Goal: Task Accomplishment & Management: Manage account settings

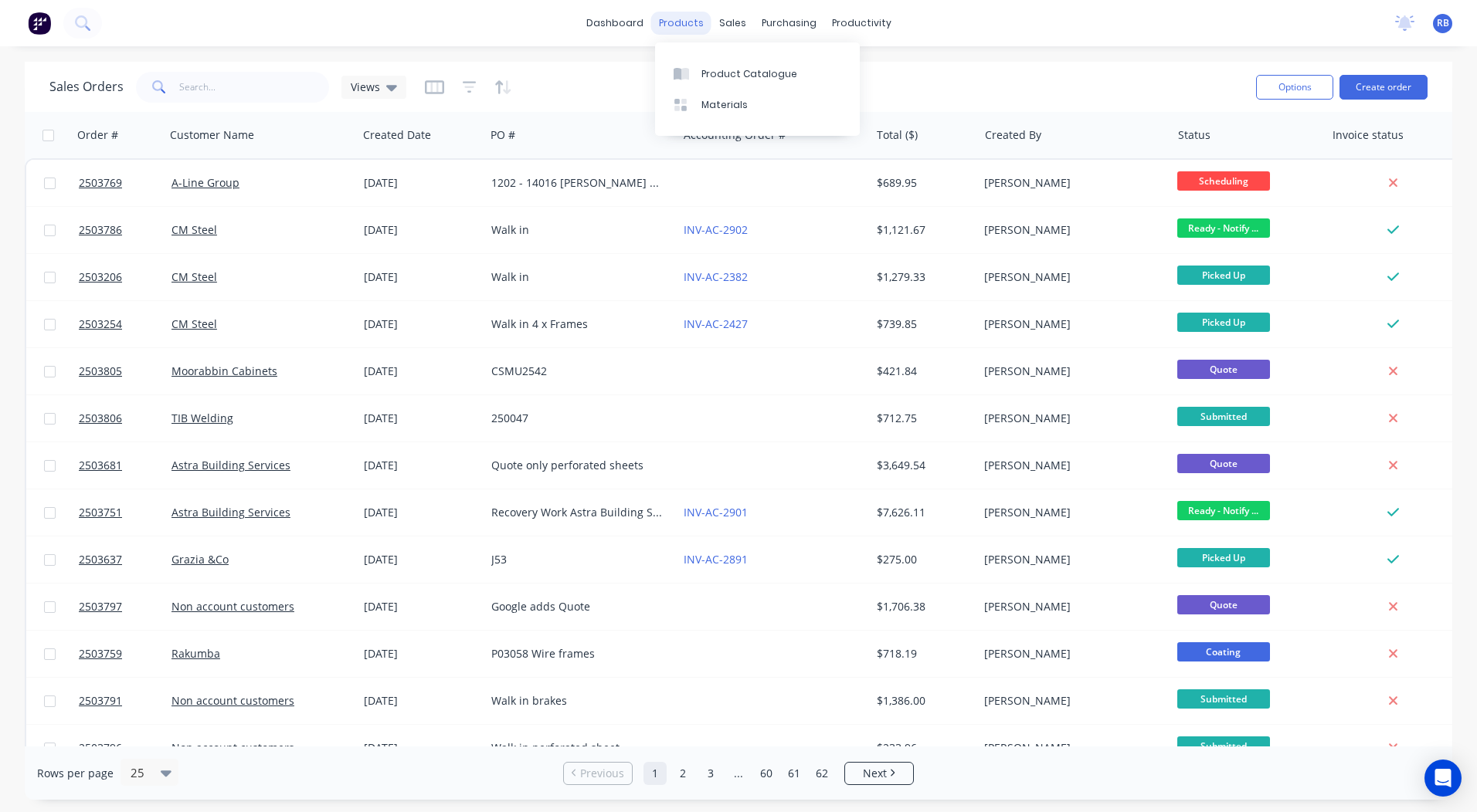
click at [679, 32] on div "products" at bounding box center [681, 23] width 60 height 23
click at [216, 95] on input "text" at bounding box center [255, 87] width 151 height 31
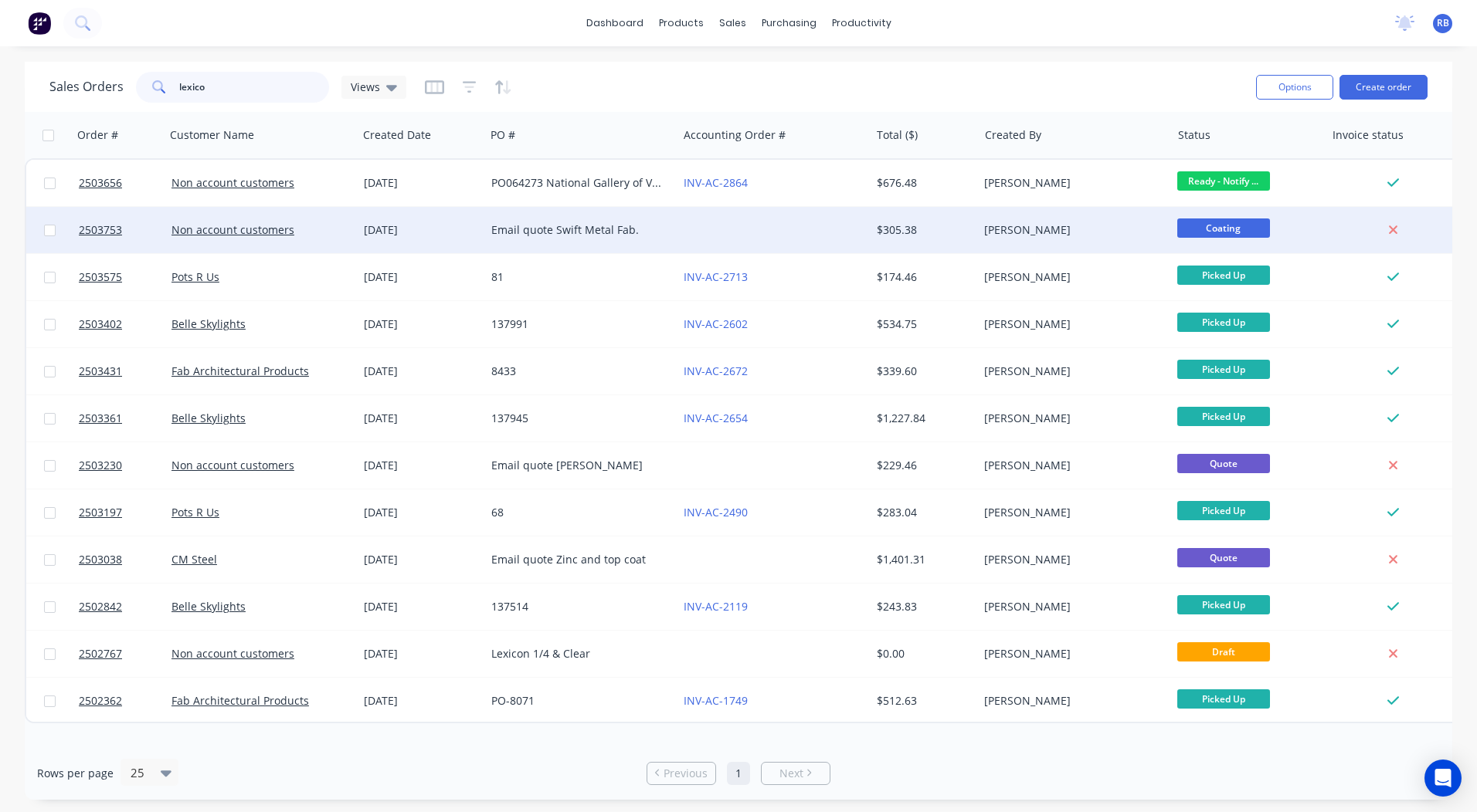
type input "lexico"
click at [715, 229] on div at bounding box center [773, 230] width 192 height 46
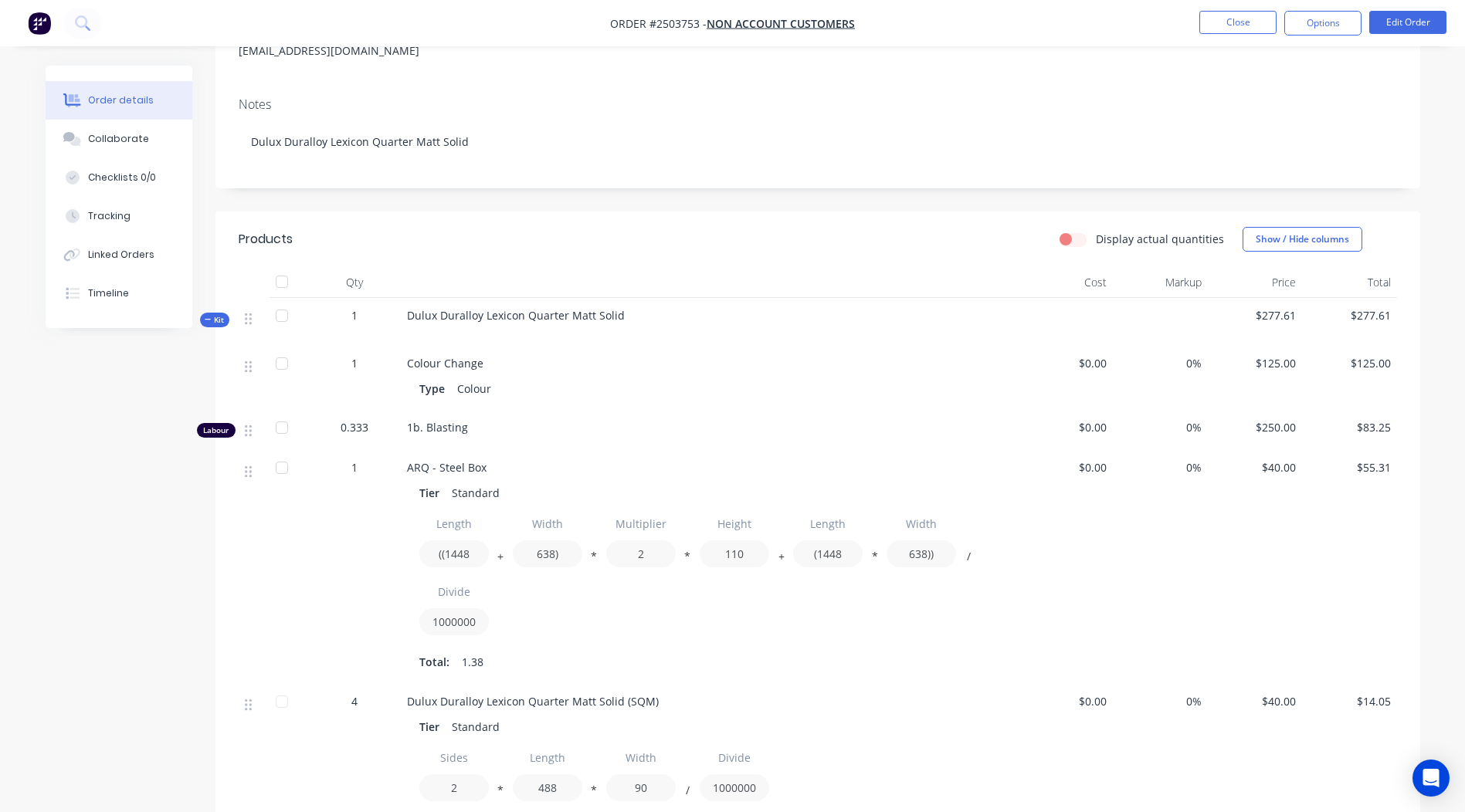
scroll to position [242, 0]
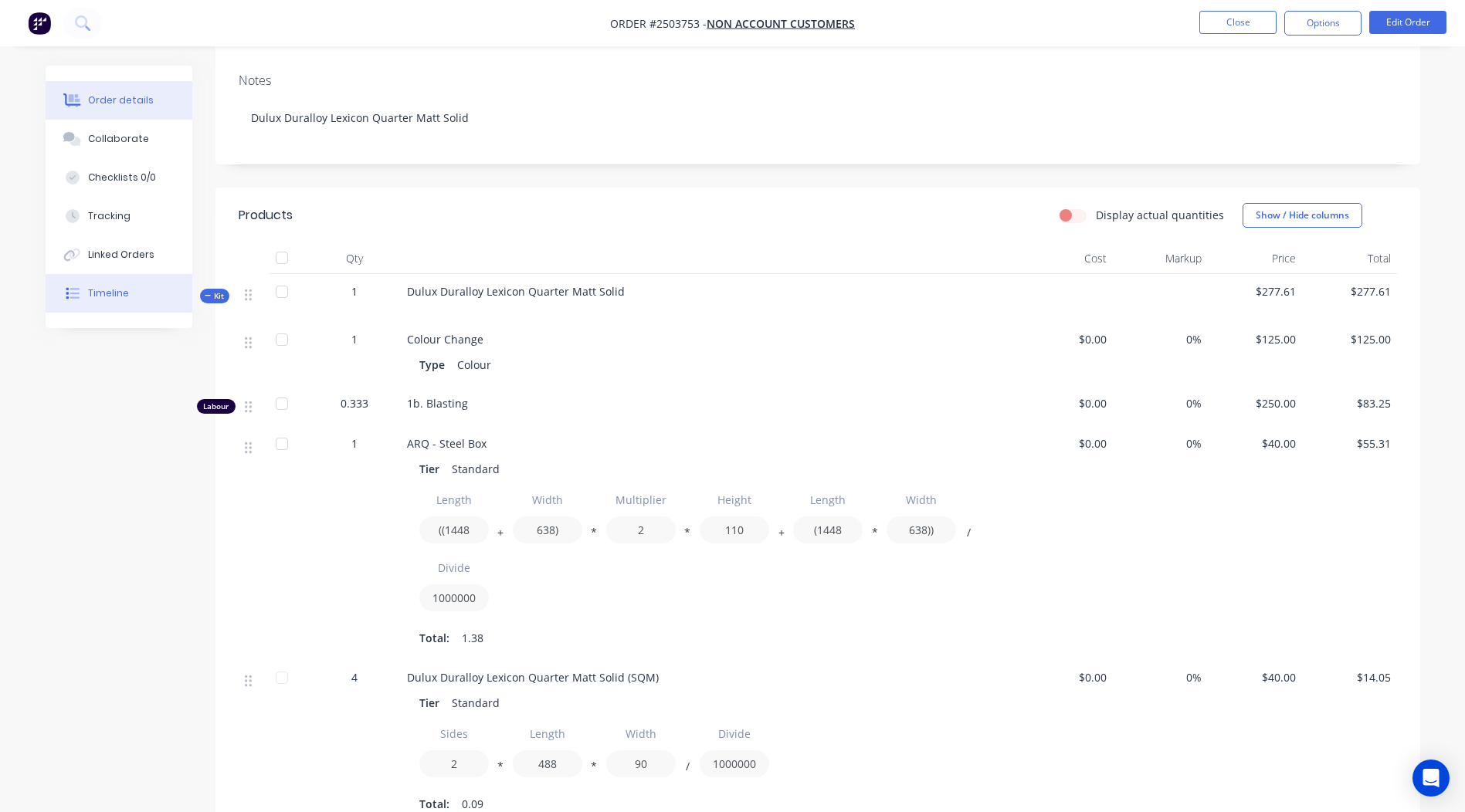
click at [155, 288] on button "Timeline" at bounding box center [118, 293] width 147 height 39
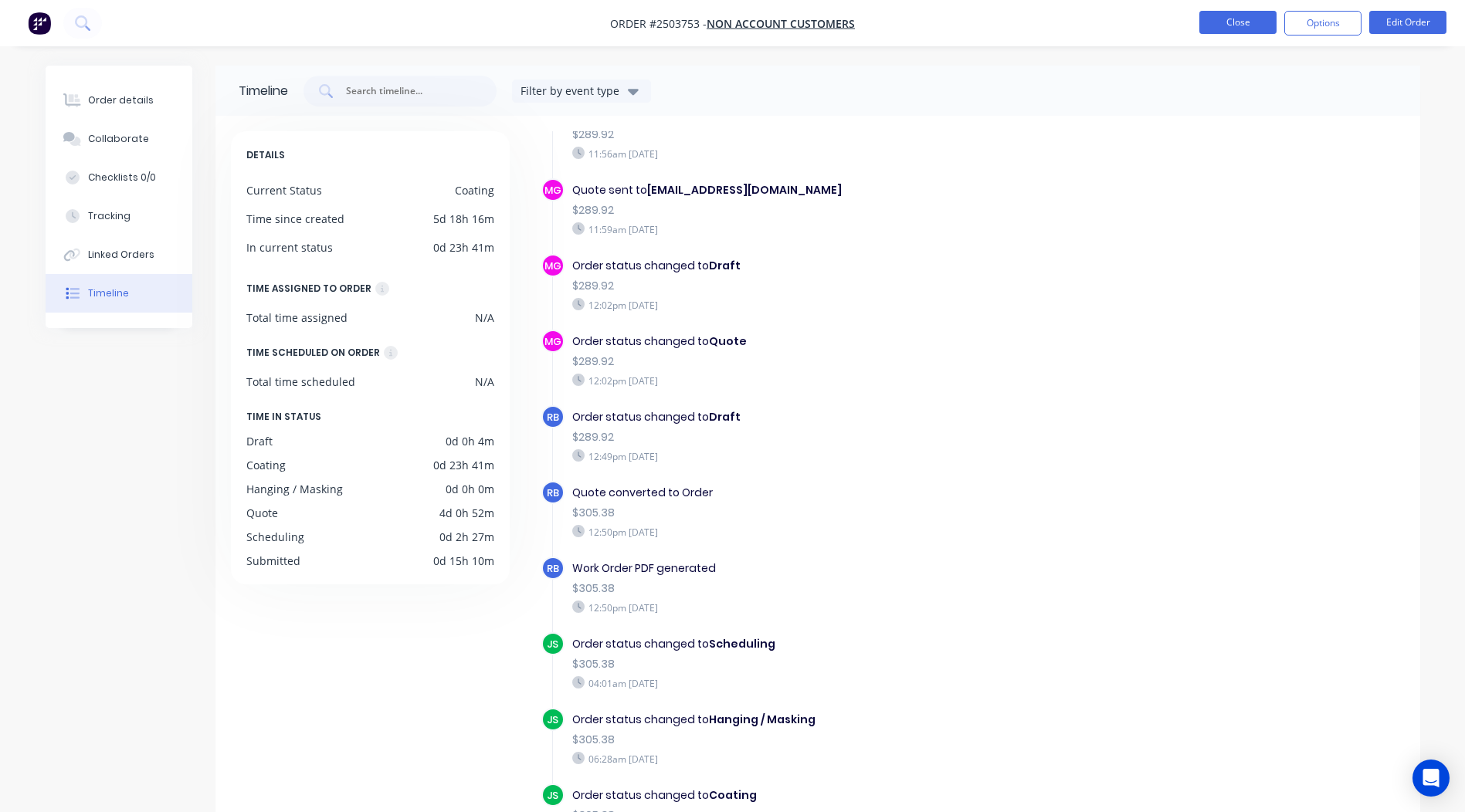
click at [1217, 28] on button "Close" at bounding box center [1237, 22] width 77 height 23
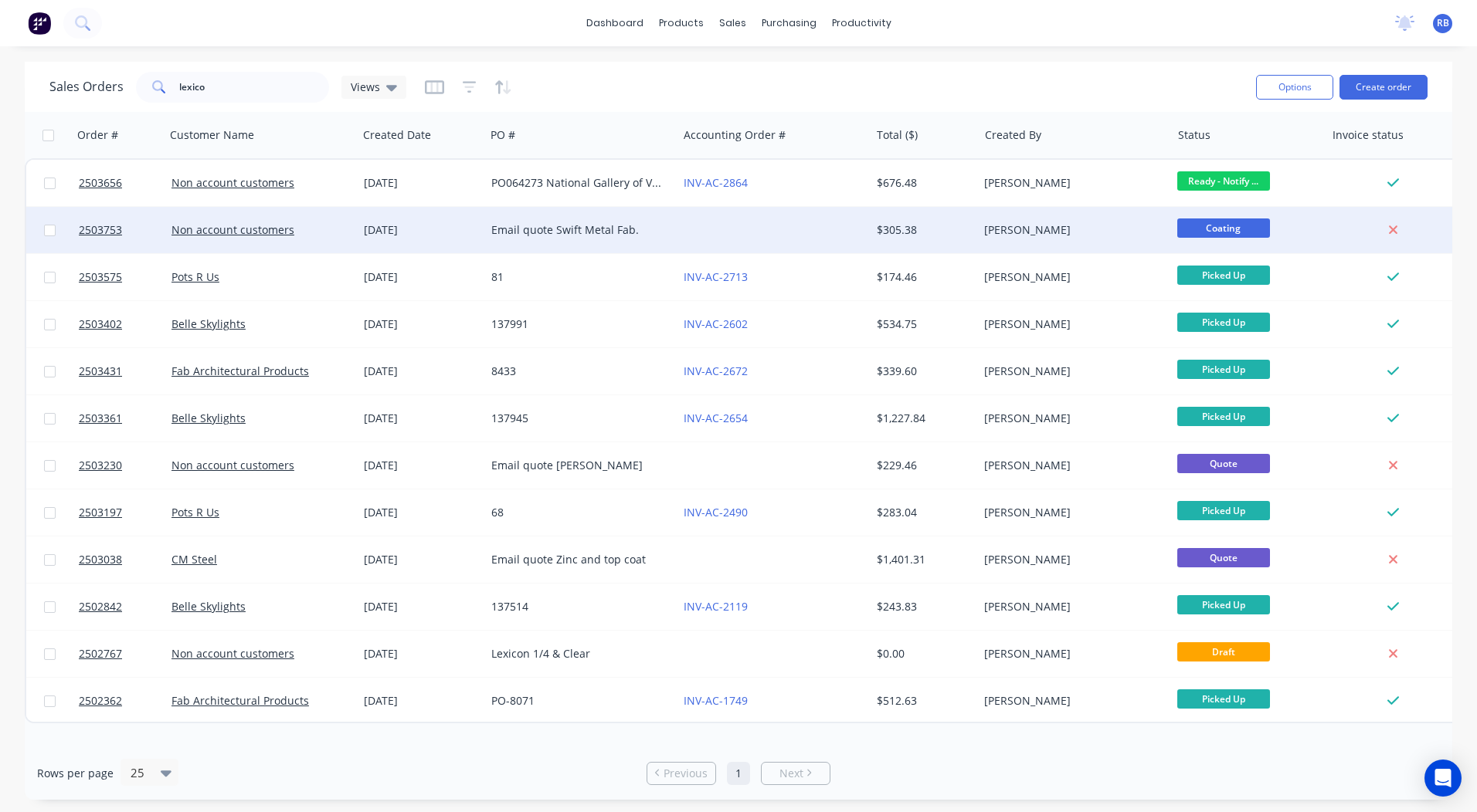
click at [750, 233] on div at bounding box center [773, 230] width 192 height 46
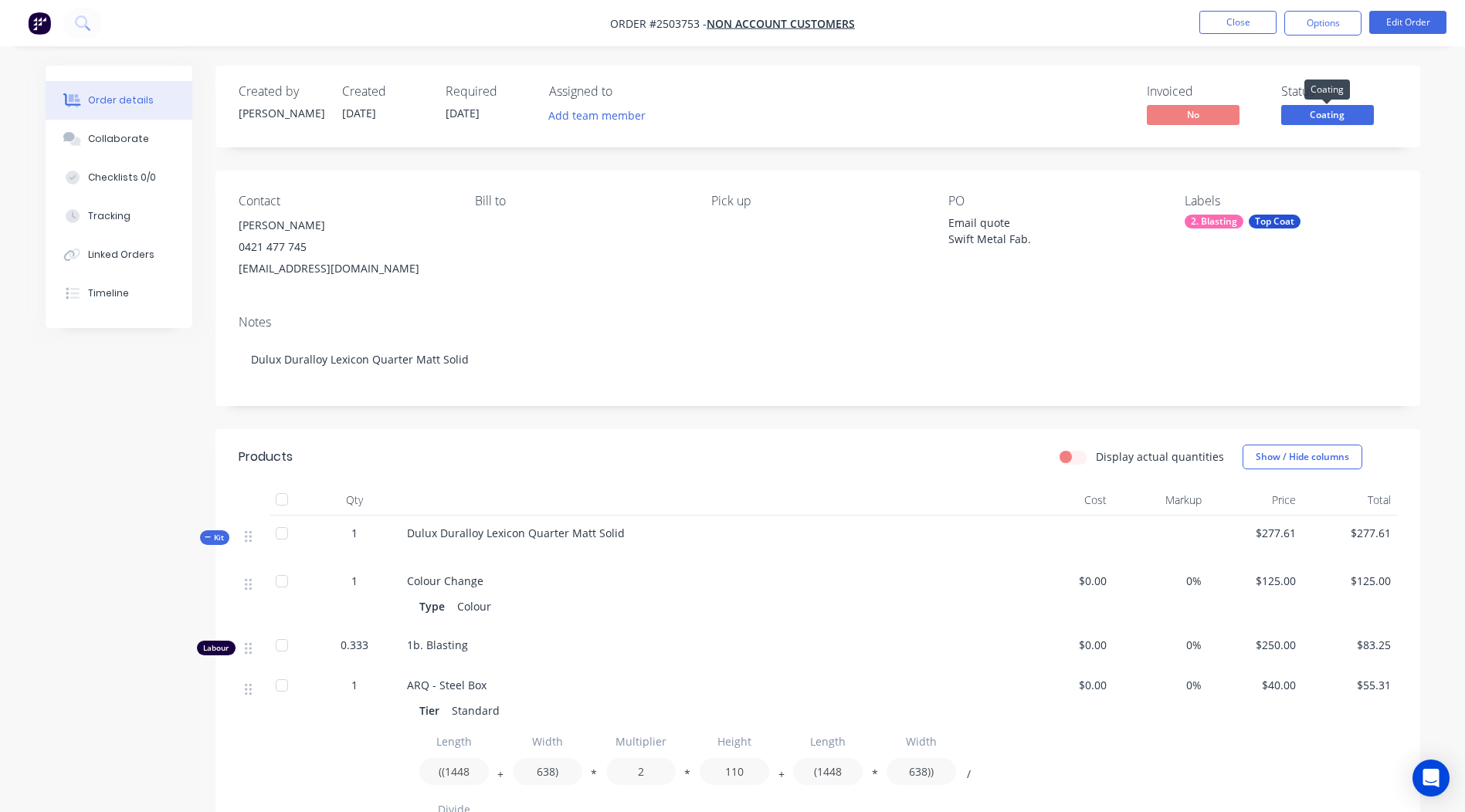
click at [1344, 119] on span "Coating" at bounding box center [1327, 114] width 93 height 19
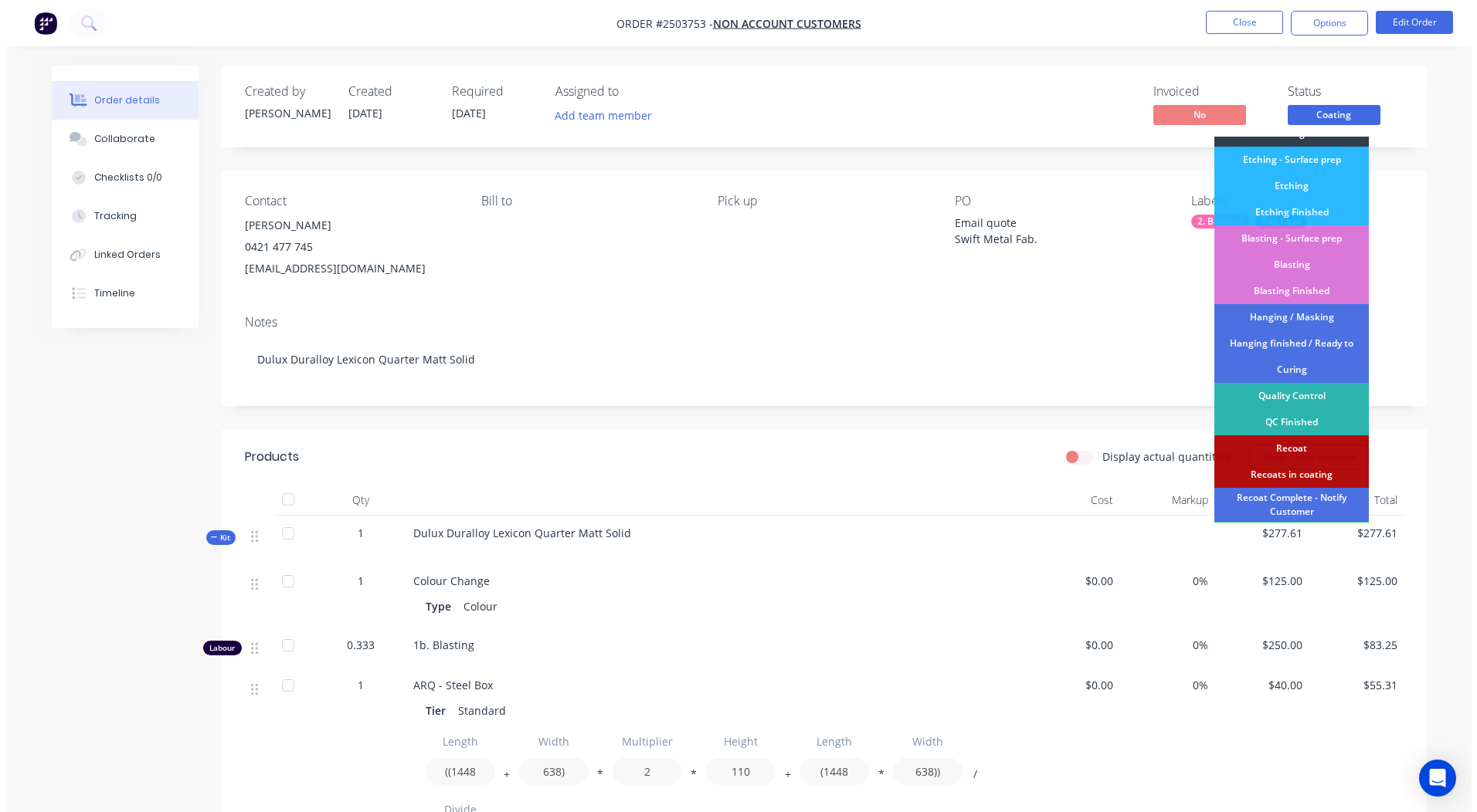
scroll to position [331, 0]
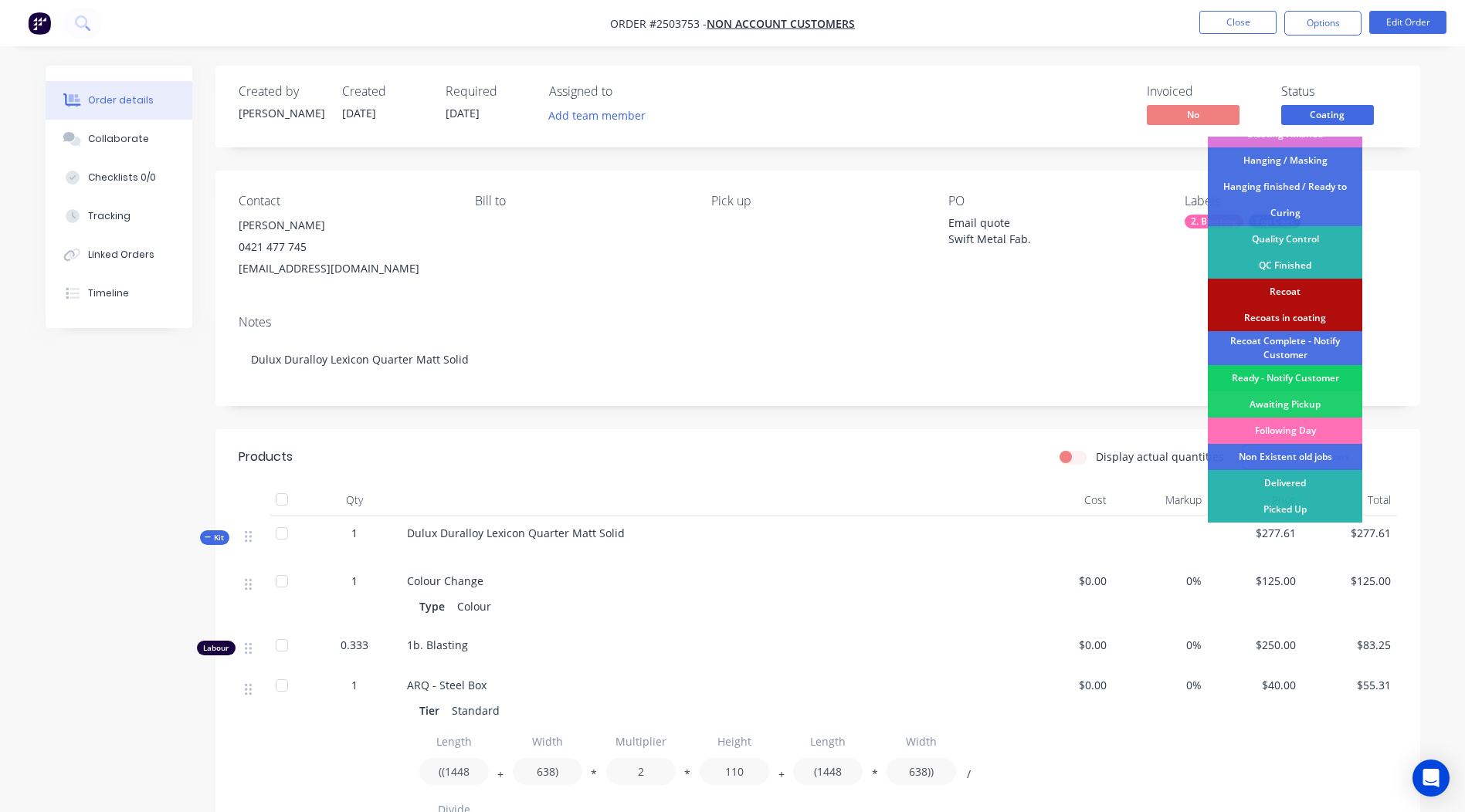
click at [1291, 379] on div "Ready - Notify Customer" at bounding box center [1285, 378] width 155 height 26
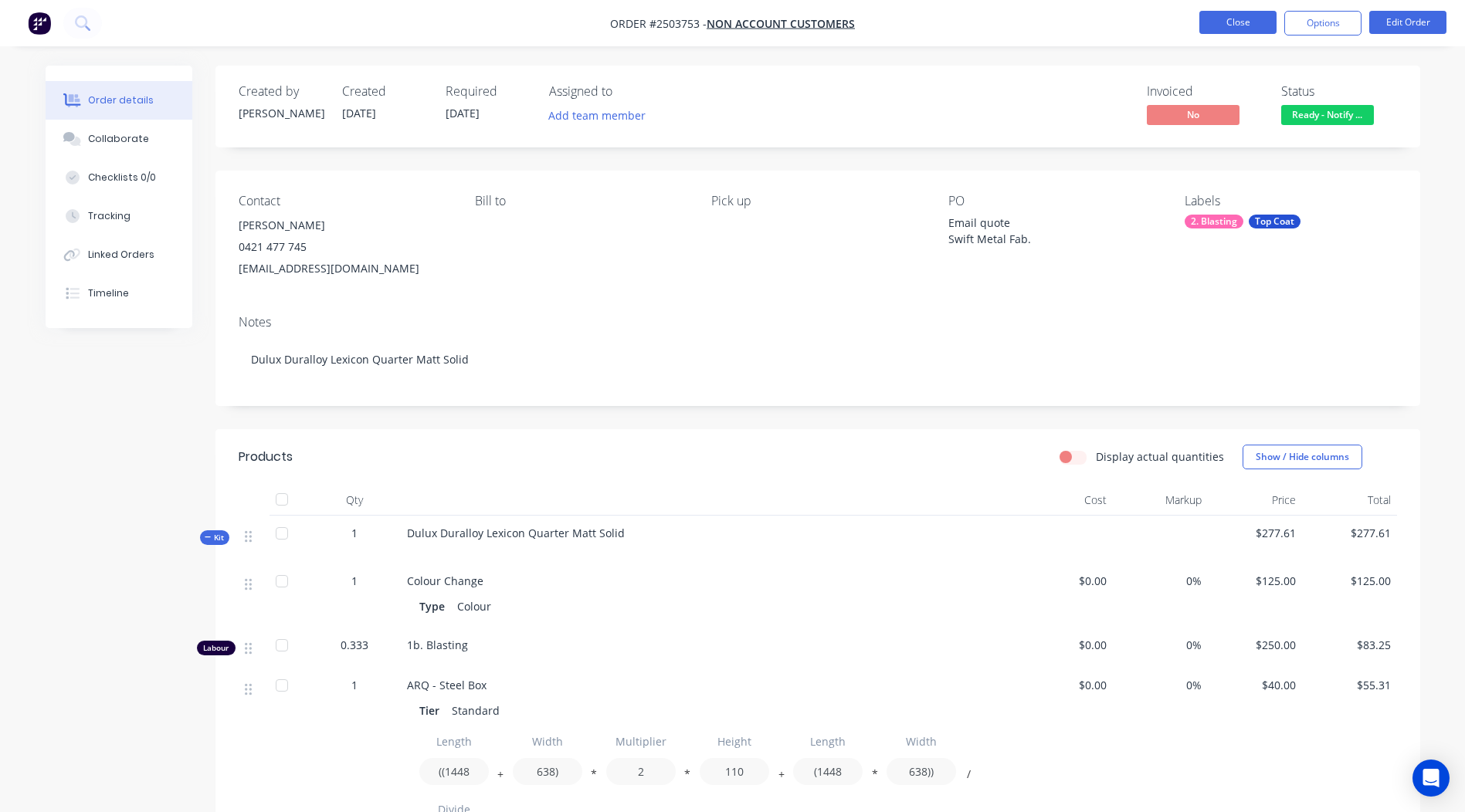
click at [1244, 28] on button "Close" at bounding box center [1237, 22] width 77 height 23
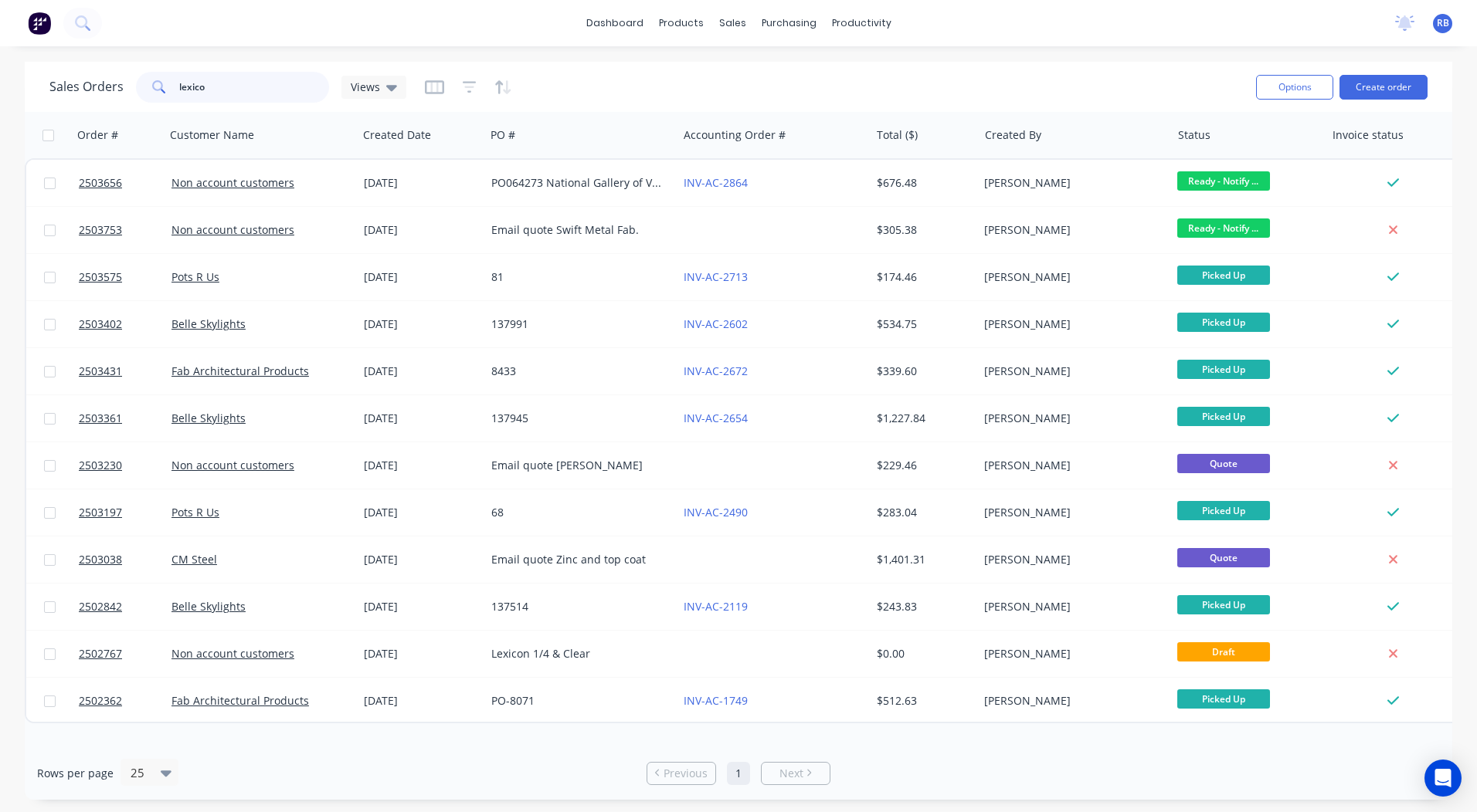
drag, startPoint x: 259, startPoint y: 84, endPoint x: 0, endPoint y: 146, distance: 266.3
click at [76, 119] on div "Sales Orders lexico Views Options Create order Order # Customer Name Created Da…" at bounding box center [738, 431] width 1427 height 738
